Goal: Navigation & Orientation: Find specific page/section

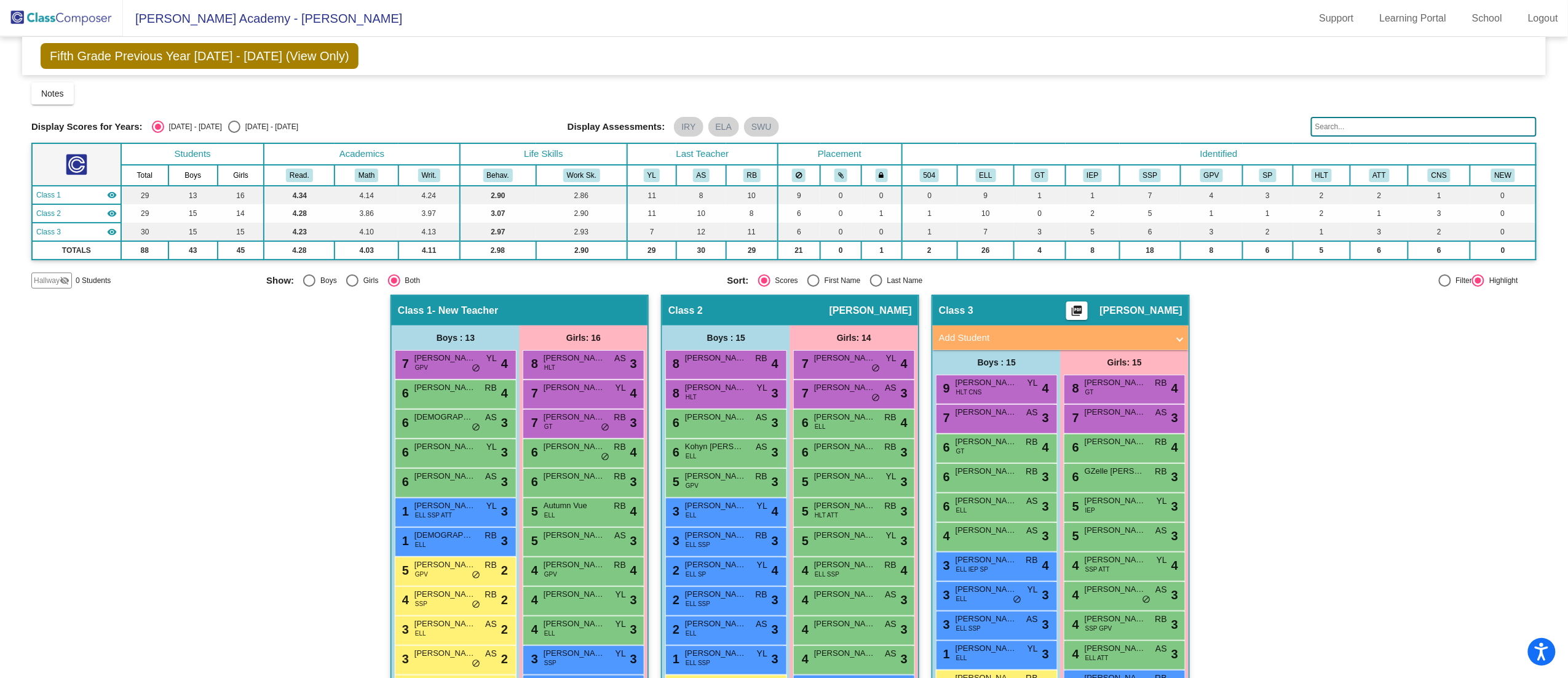
scroll to position [162, 0]
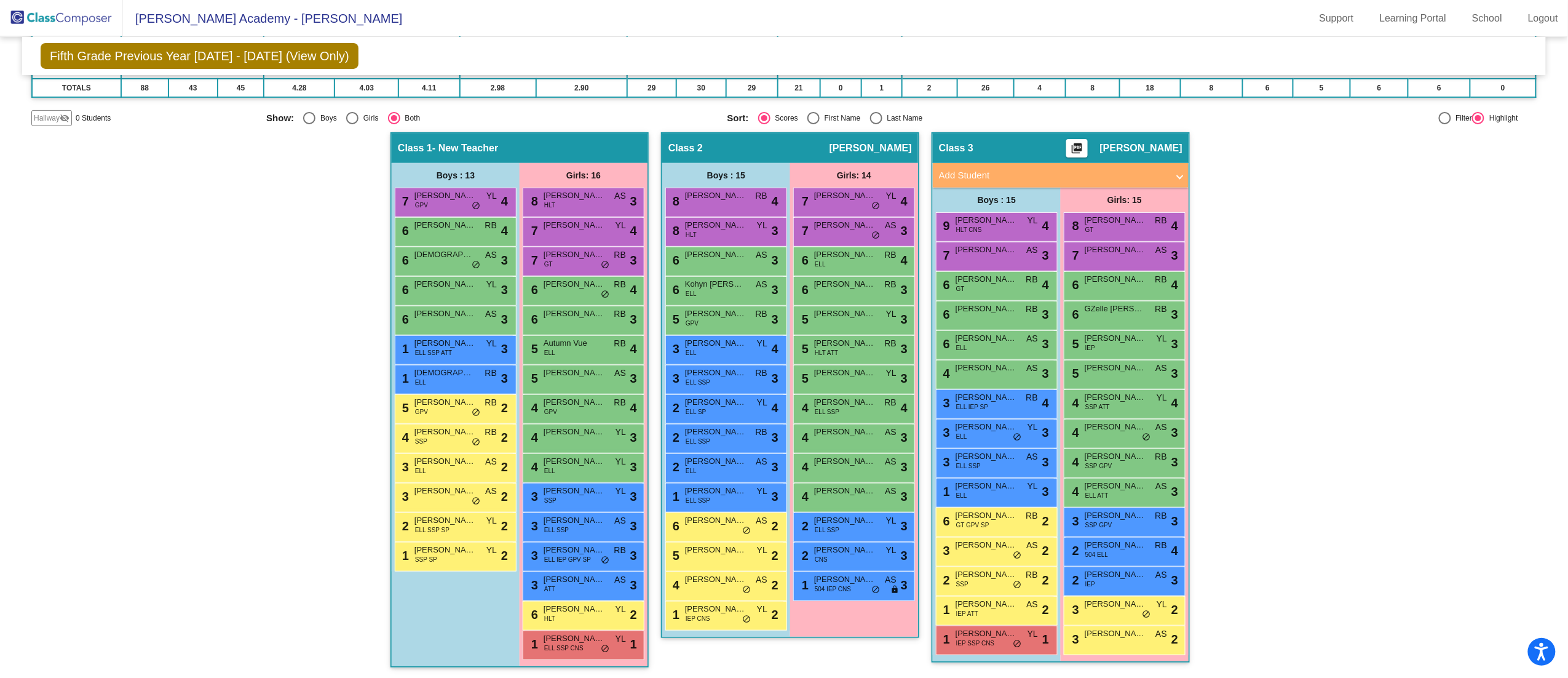
click at [1549, 238] on mat-sidenav-content "Grade 5 Select Grade Fifth Grade Previous Year [DATE] - [DATE] (View Only) Add,…" at bounding box center [784, 358] width 1568 height 641
click at [1557, 223] on mat-sidenav-content "Grade 5 Select Grade Fifth Grade Previous Year [DATE] - [DATE] (View Only) Add,…" at bounding box center [784, 358] width 1568 height 641
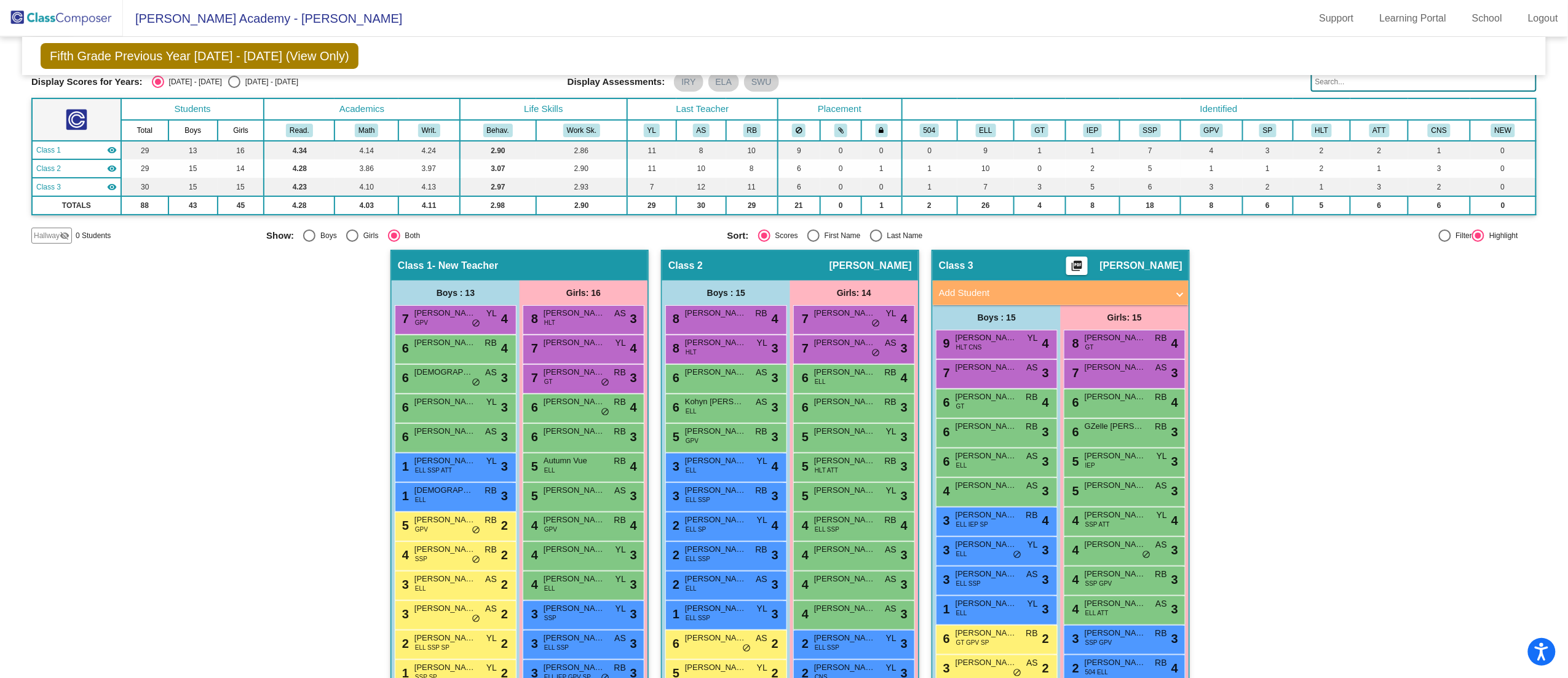
scroll to position [46, 0]
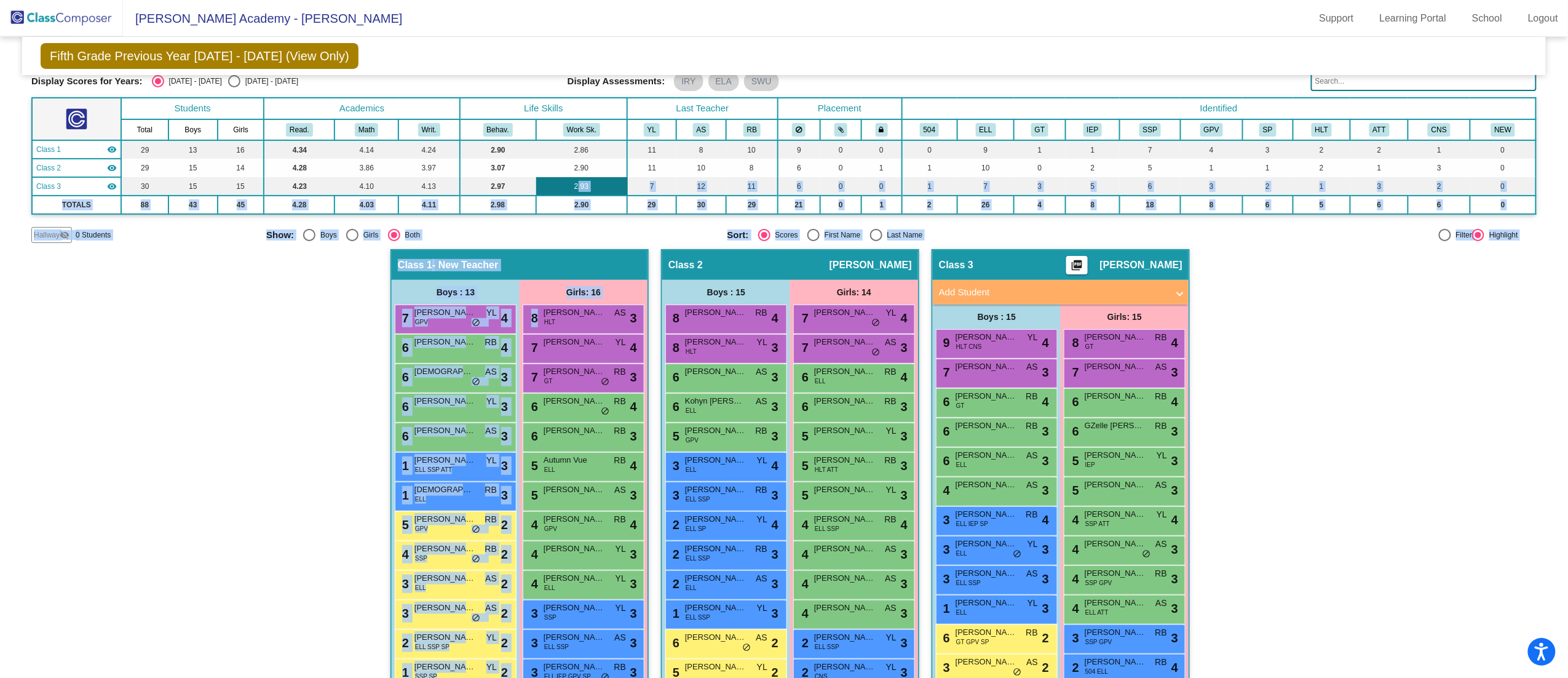
drag, startPoint x: 591, startPoint y: 319, endPoint x: 569, endPoint y: 184, distance: 136.8
click at [569, 184] on div "Fifth Grade Previous Year [DATE] - [DATE] (View Only) Add, Move, or Retain Stud…" at bounding box center [784, 394] width 1505 height 805
click at [168, 348] on div "Hallway - Hallway Class picture_as_pdf Add Student First Name Last Name Student…" at bounding box center [784, 522] width 1505 height 547
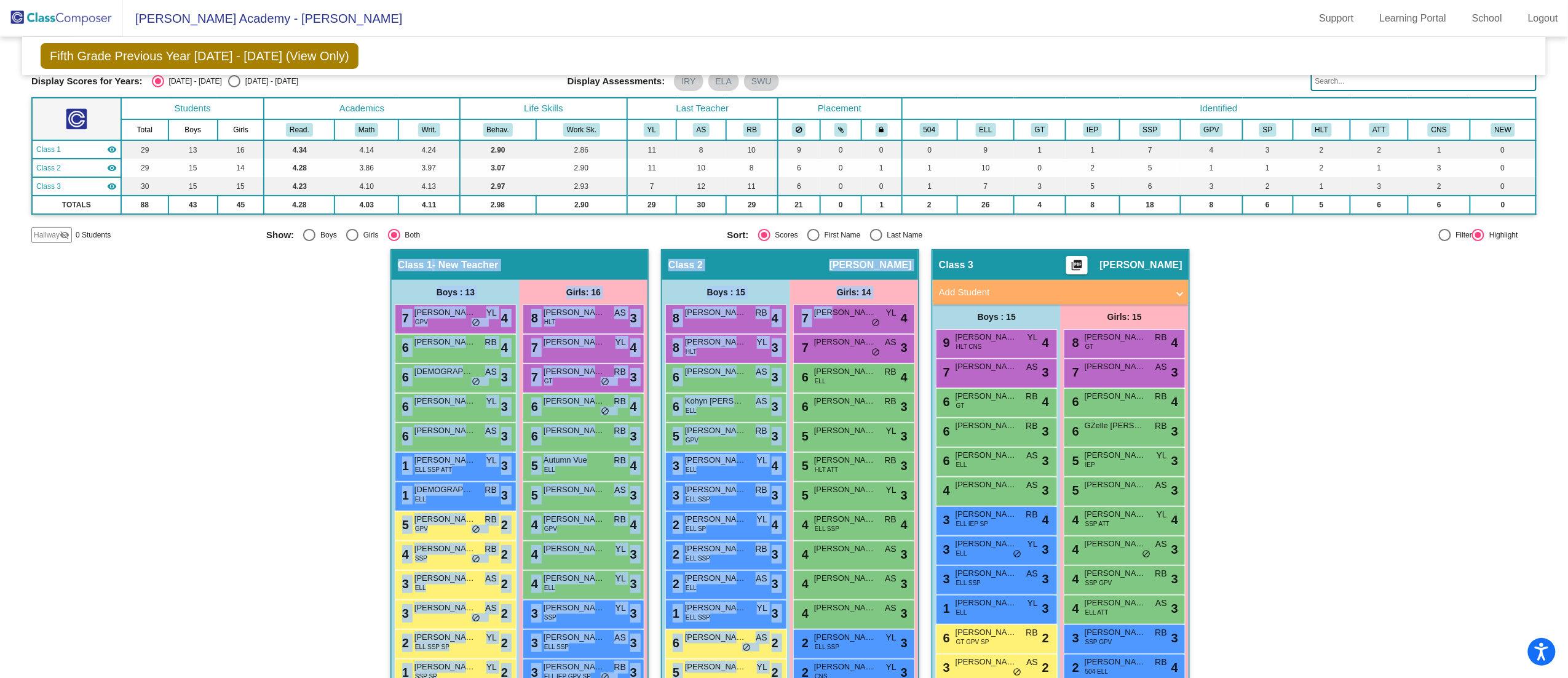
drag, startPoint x: 827, startPoint y: 315, endPoint x: 296, endPoint y: 385, distance: 535.6
click at [296, 385] on div "Hallway - Hallway Class picture_as_pdf Add Student First Name Last Name Student…" at bounding box center [784, 522] width 1505 height 547
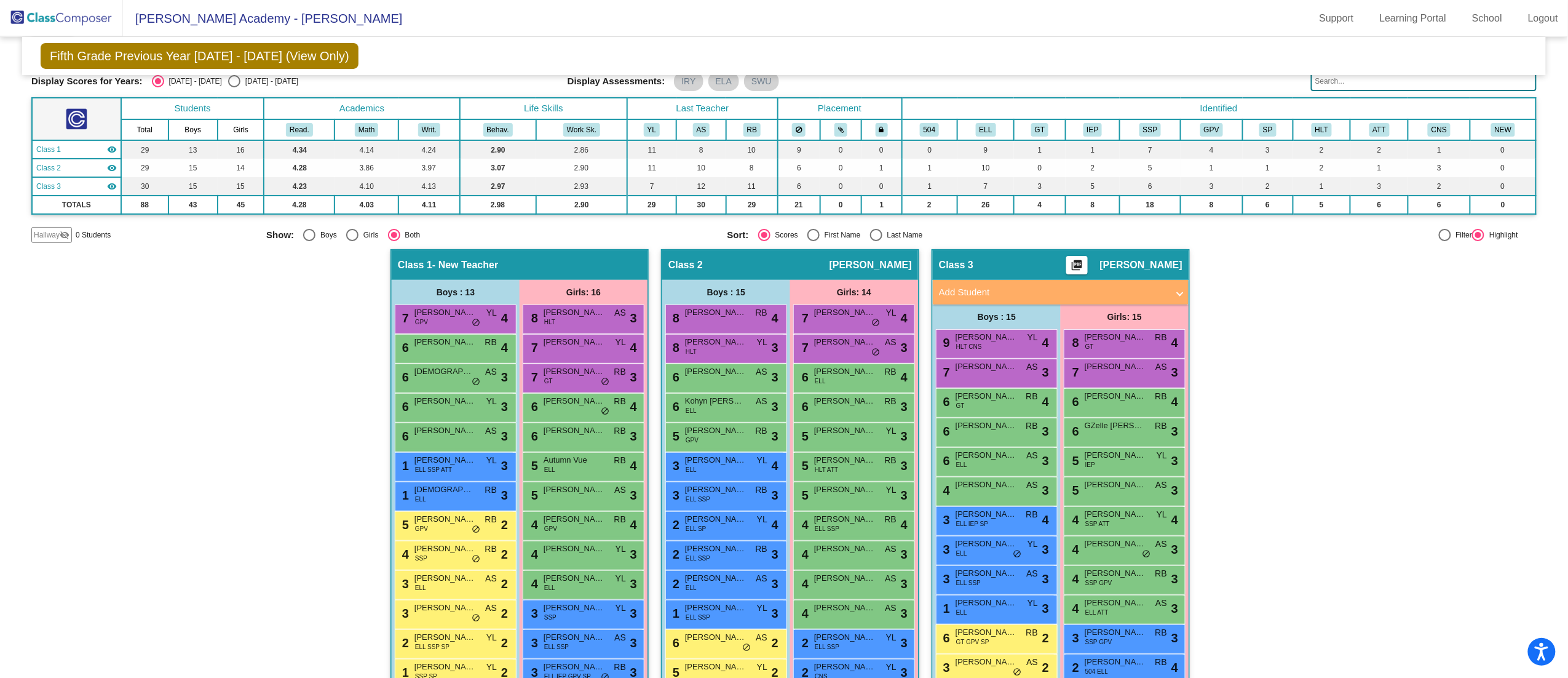
click at [296, 385] on div "Hallway - Hallway Class picture_as_pdf Add Student First Name Last Name Student…" at bounding box center [784, 522] width 1505 height 547
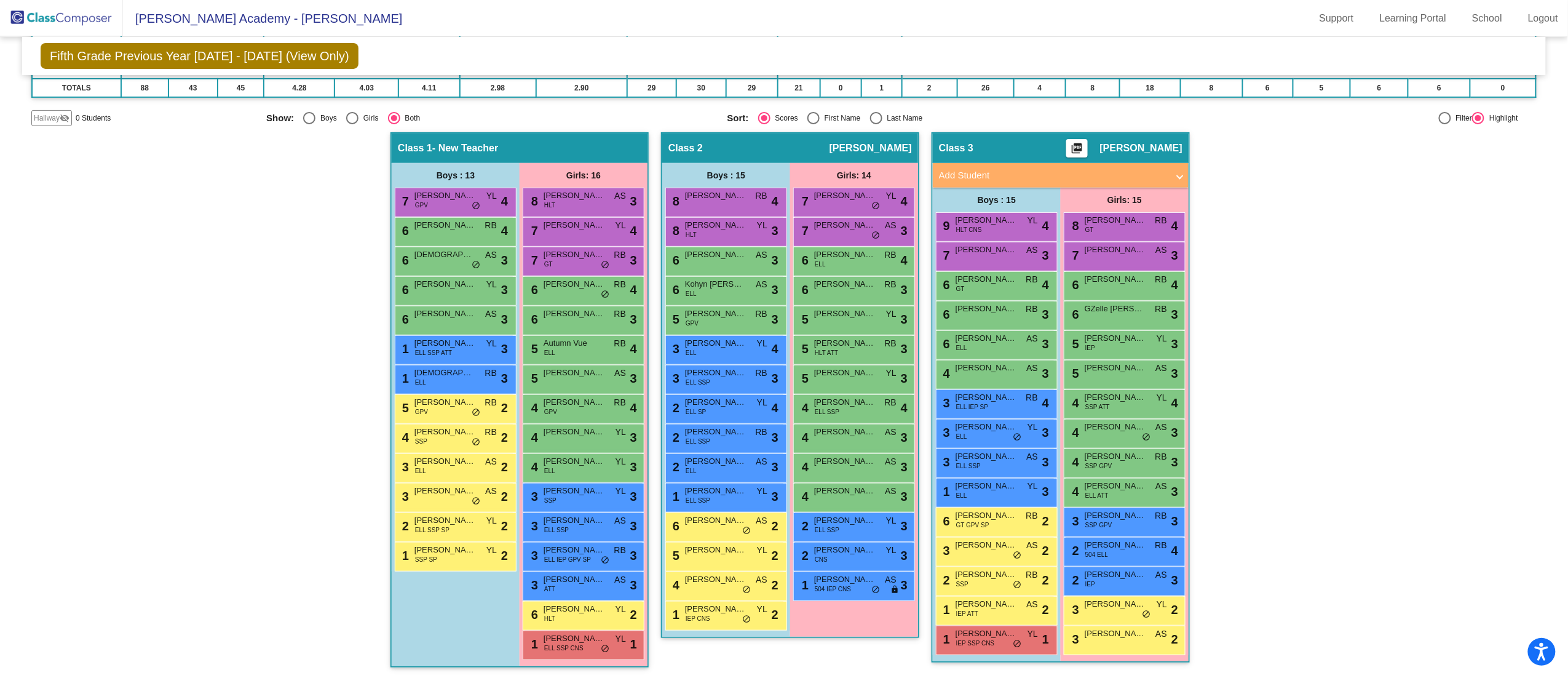
scroll to position [1, 0]
click at [1485, 460] on div "Hallway - Hallway Class picture_as_pdf Add Student First Name Last Name Student…" at bounding box center [784, 405] width 1505 height 547
drag, startPoint x: 1250, startPoint y: 287, endPoint x: 1260, endPoint y: 375, distance: 88.6
click at [1260, 375] on div "Hallway - Hallway Class picture_as_pdf Add Student First Name Last Name Student…" at bounding box center [784, 405] width 1505 height 547
click at [1300, 302] on div "Hallway - Hallway Class picture_as_pdf Add Student First Name Last Name Student…" at bounding box center [784, 405] width 1505 height 547
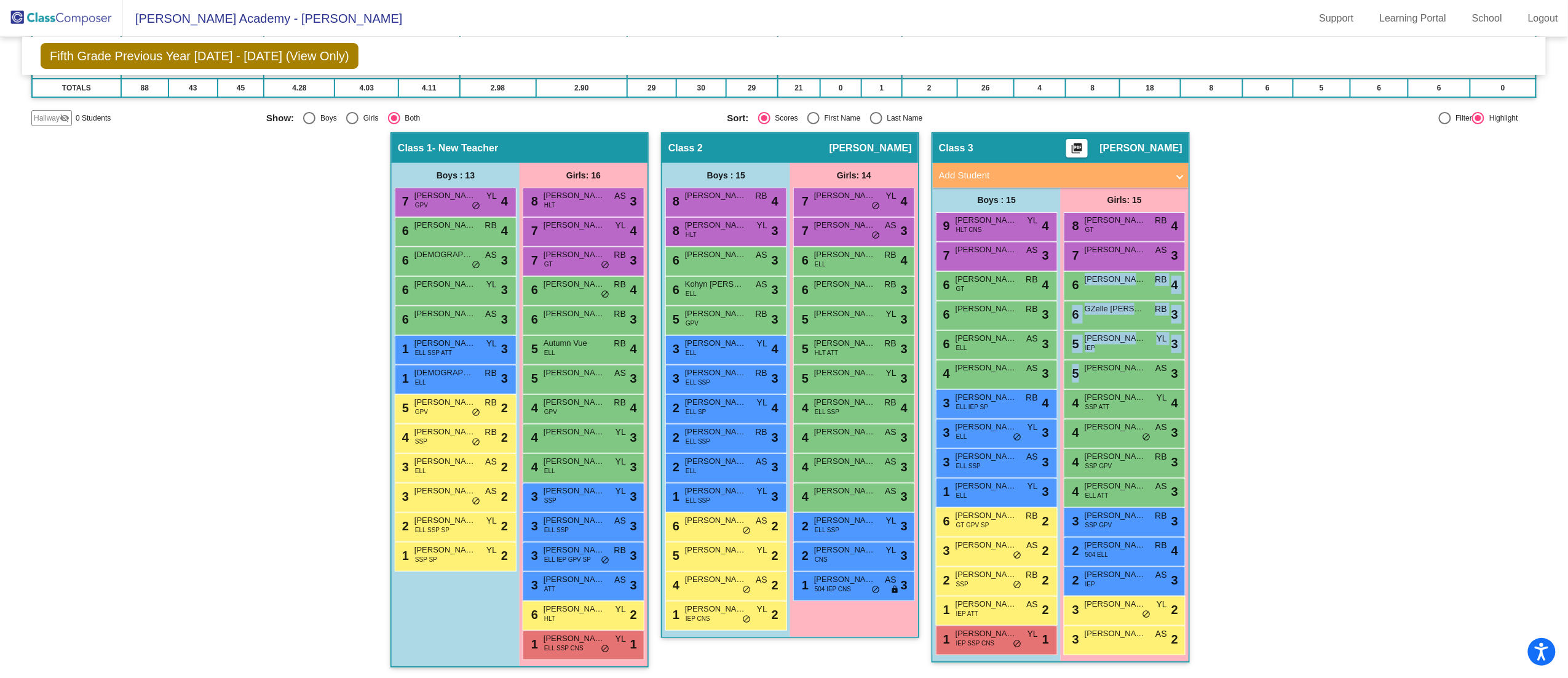
click at [1378, 296] on div "Hallway - Hallway Class picture_as_pdf Add Student First Name Last Name Student…" at bounding box center [784, 405] width 1505 height 547
